Goal: Task Accomplishment & Management: Manage account settings

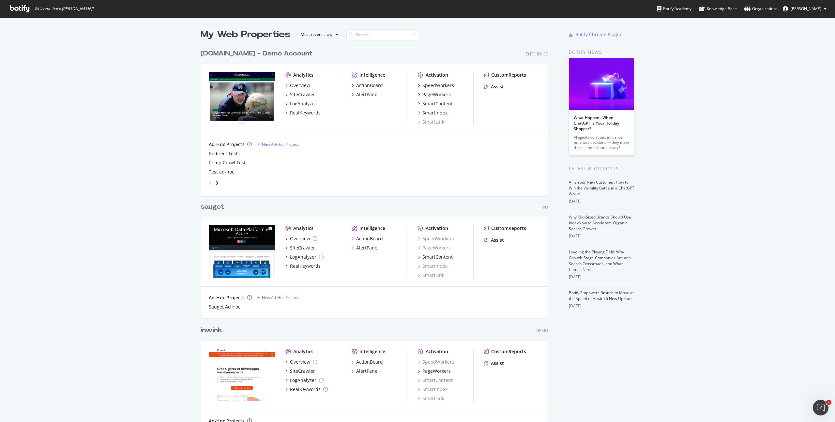
scroll to position [422, 835]
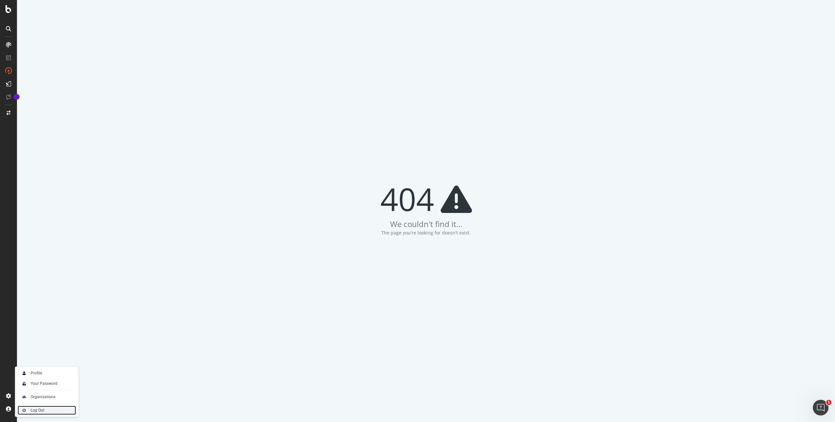
click at [41, 409] on div "Log Out" at bounding box center [38, 410] width 14 height 5
